Goal: Task Accomplishment & Management: Use online tool/utility

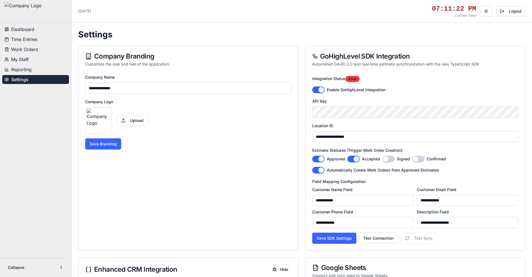
scroll to position [2263, 0]
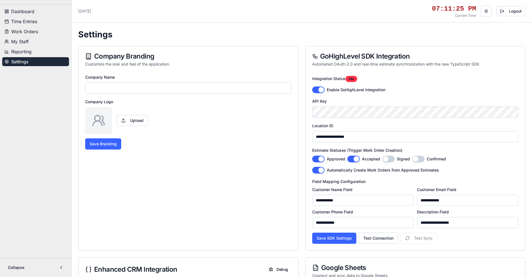
type input "**********"
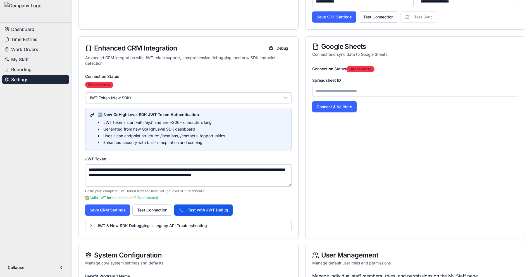
scroll to position [140, 0]
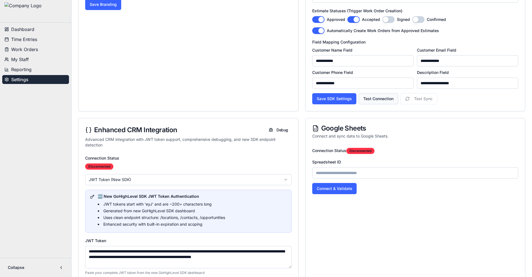
click at [380, 100] on button "Test Connection" at bounding box center [379, 98] width 40 height 11
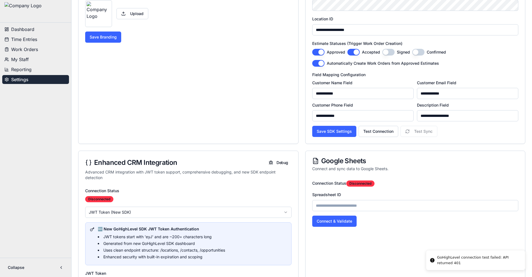
scroll to position [0, 0]
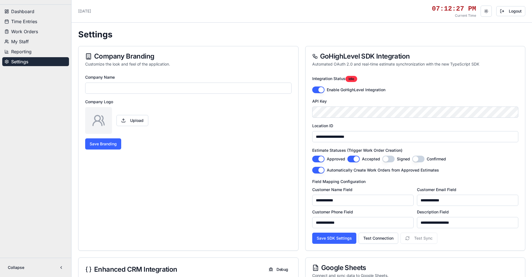
type input "**********"
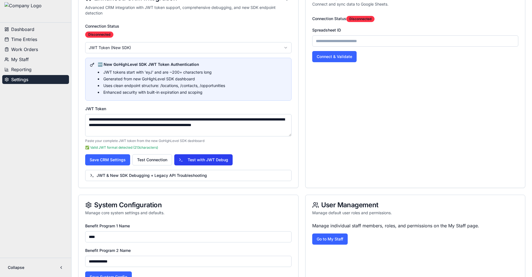
scroll to position [224, 0]
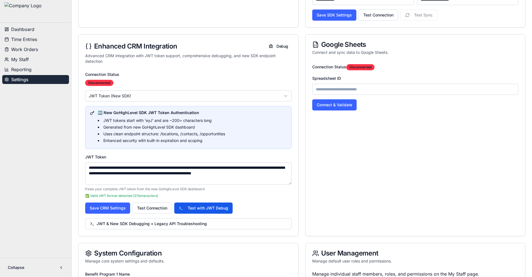
click at [136, 97] on html "**********" at bounding box center [266, 165] width 532 height 778
click at [110, 212] on button "Save CRM Settings" at bounding box center [107, 208] width 45 height 11
click at [153, 208] on button "Test Connection" at bounding box center [152, 208] width 40 height 11
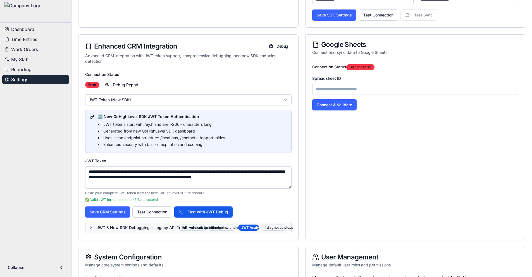
click at [141, 229] on span "JWT & New SDK Debugging + Legacy API Troubleshooting" at bounding box center [133, 228] width 86 height 6
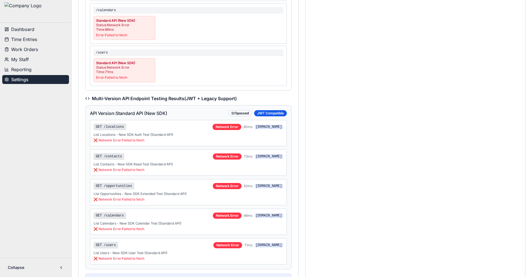
scroll to position [810, 0]
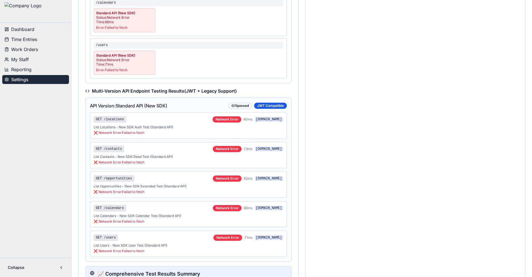
click at [139, 134] on div "❌ Network Error: Failed to fetch" at bounding box center [189, 133] width 190 height 4
click at [139, 132] on div "❌ Network Error: Failed to fetch" at bounding box center [189, 133] width 190 height 4
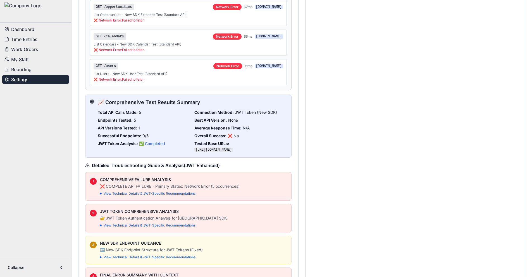
scroll to position [1006, 0]
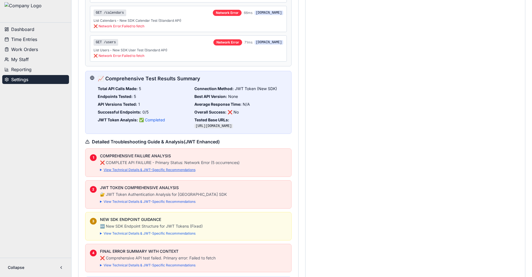
click at [131, 170] on summary "View Technical Details & JWT-Specific Recommendations" at bounding box center [193, 170] width 187 height 4
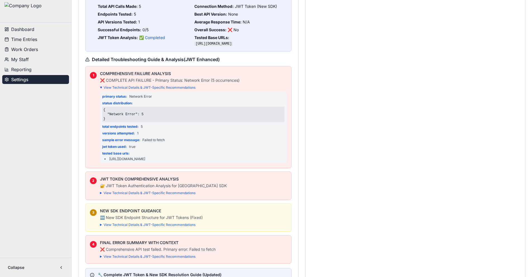
scroll to position [1090, 0]
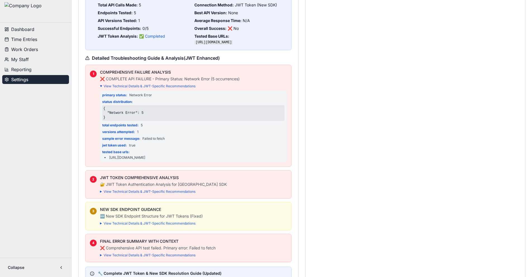
click at [134, 190] on summary "View Technical Details & JWT-Specific Recommendations" at bounding box center [193, 192] width 187 height 4
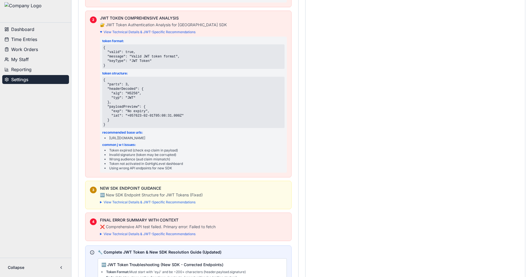
scroll to position [1313, 0]
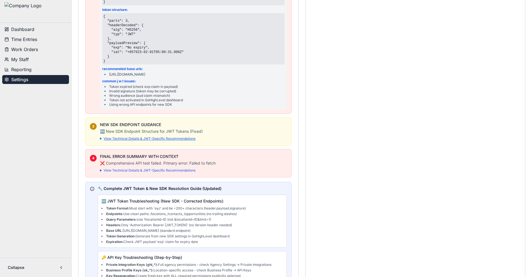
click at [137, 139] on summary "View Technical Details & JWT-Specific Recommendations" at bounding box center [193, 139] width 187 height 4
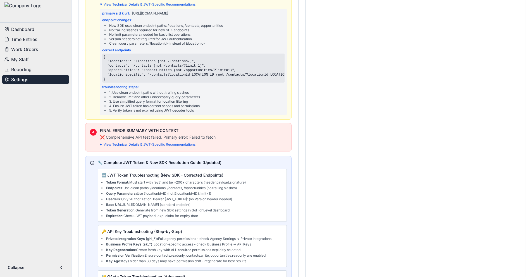
scroll to position [1453, 0]
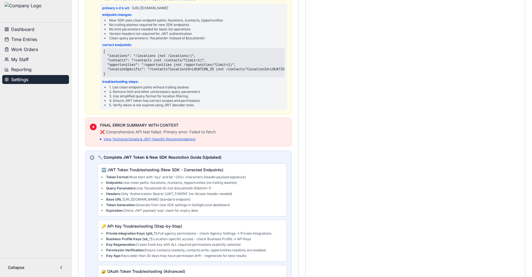
click at [141, 142] on summary "View Technical Details & JWT-Specific Recommendations" at bounding box center [193, 139] width 187 height 4
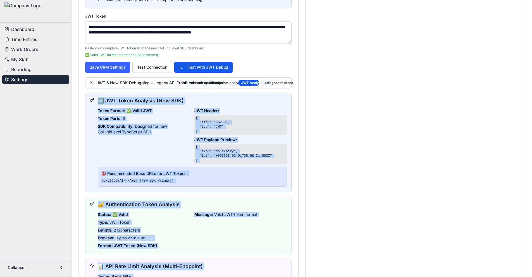
scroll to position [363, 0]
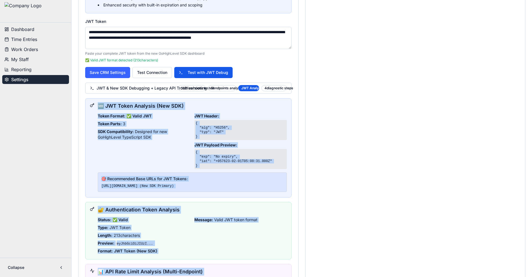
drag, startPoint x: 140, startPoint y: 177, endPoint x: 89, endPoint y: 97, distance: 94.9
copy div "🆕 JWT Token Analysis (New SDK) Token Format: ✅ Valid JWT Token Parts: 3 SDK Com…"
